Goal: Task Accomplishment & Management: Manage account settings

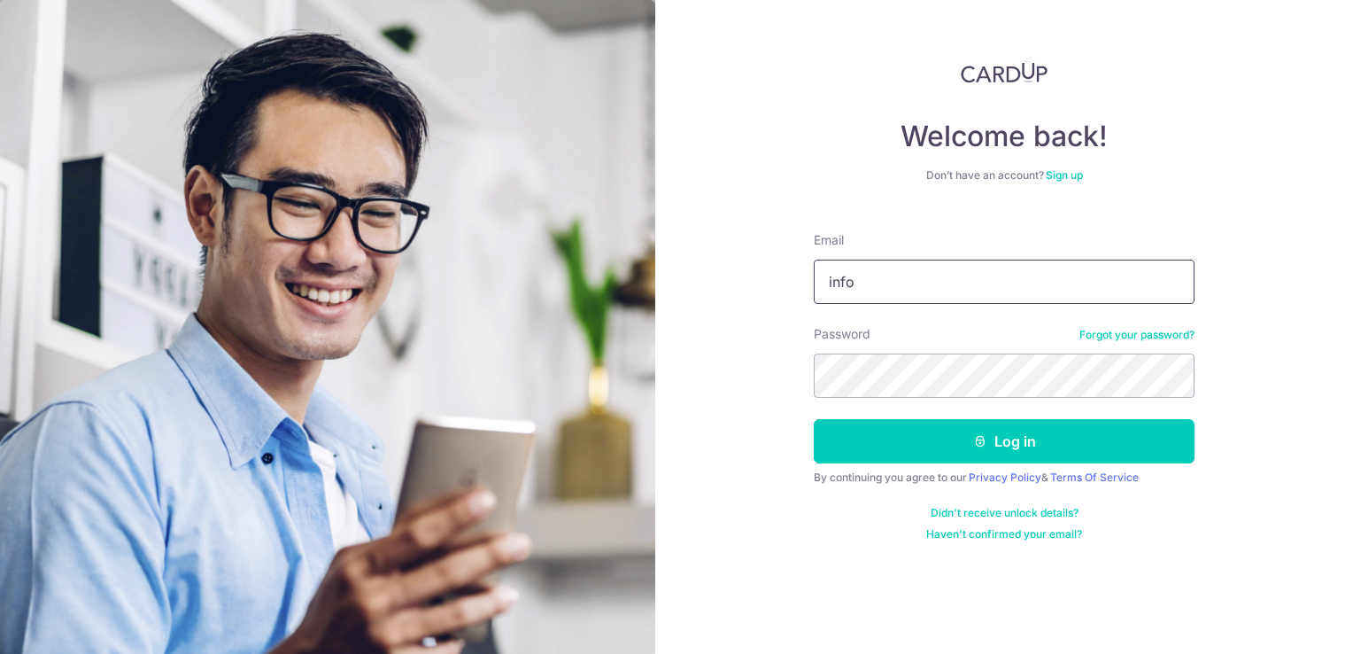
click at [864, 282] on input "info" at bounding box center [1004, 282] width 381 height 44
type input "[EMAIL_ADDRESS][DOMAIN_NAME]"
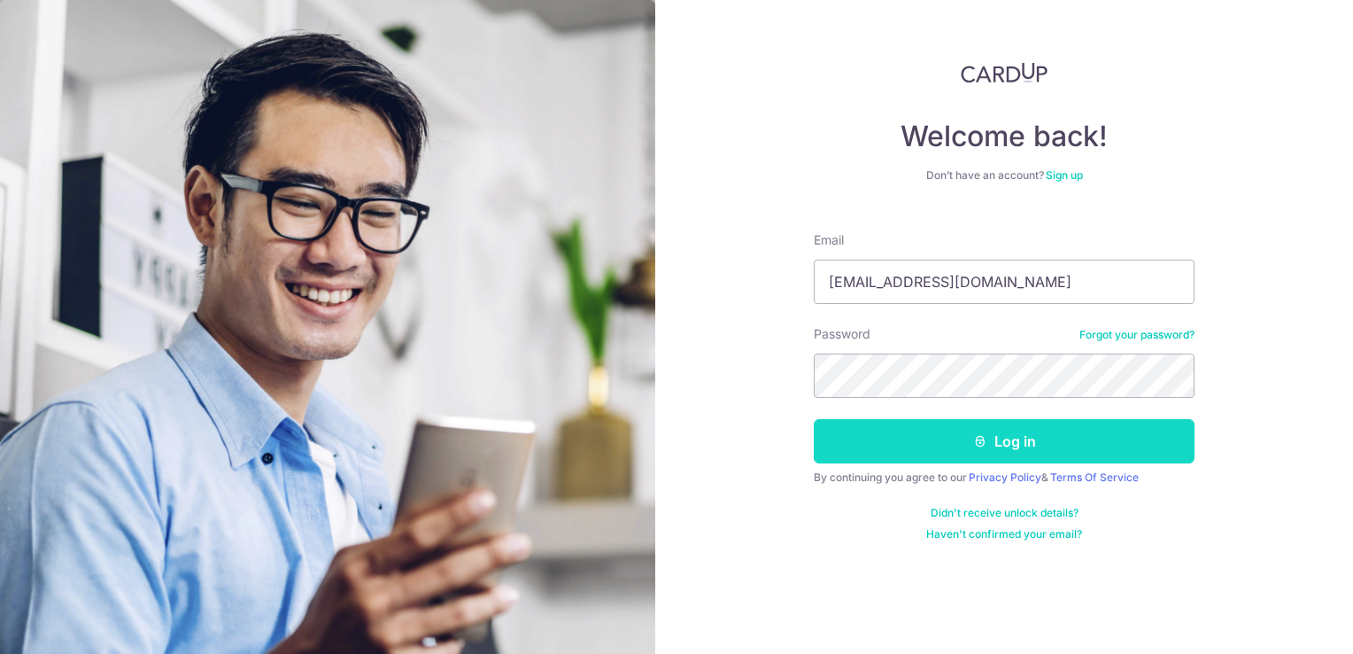
click at [1125, 445] on button "Log in" at bounding box center [1004, 441] width 381 height 44
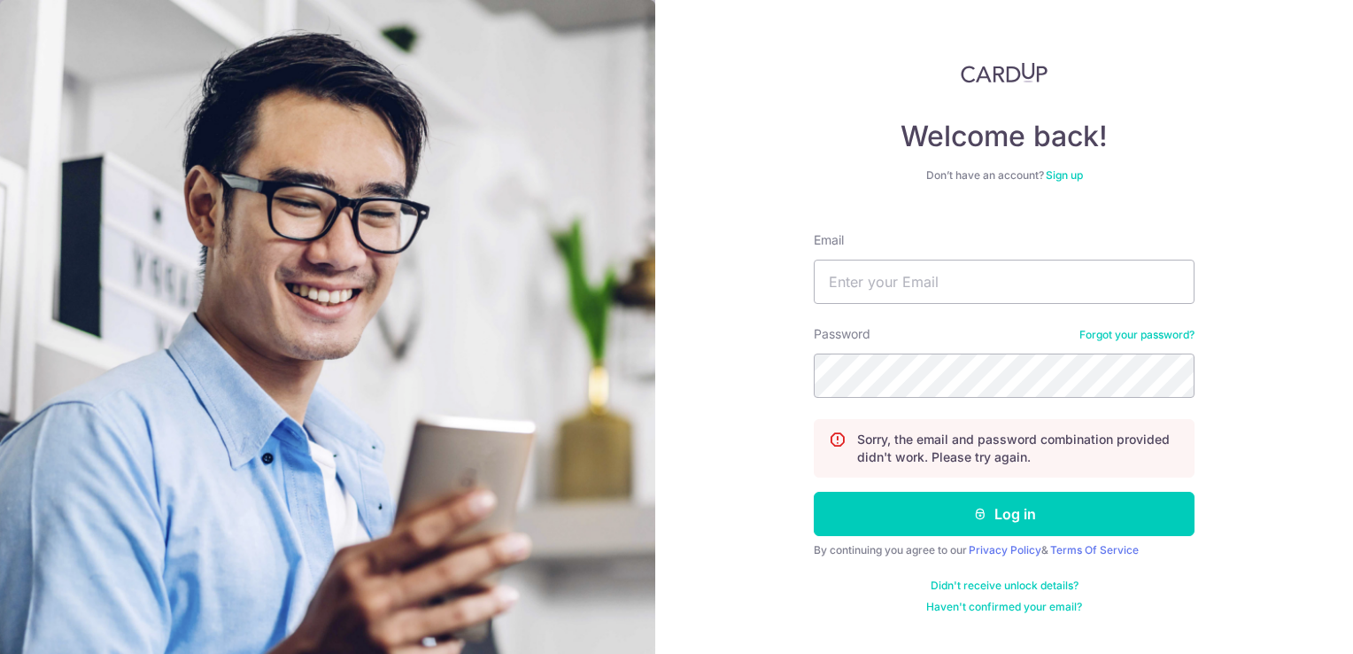
click at [1244, 2] on div "Welcome back! Don’t have an account? Sign up Email Password Forgot your passwor…" at bounding box center [1004, 327] width 698 height 654
drag, startPoint x: 1244, startPoint y: 0, endPoint x: 1291, endPoint y: 414, distance: 416.3
click at [1291, 414] on div "Welcome back! Don’t have an account? Sign up Email Password Forgot your passwor…" at bounding box center [1004, 327] width 698 height 654
